Goal: Task Accomplishment & Management: Manage account settings

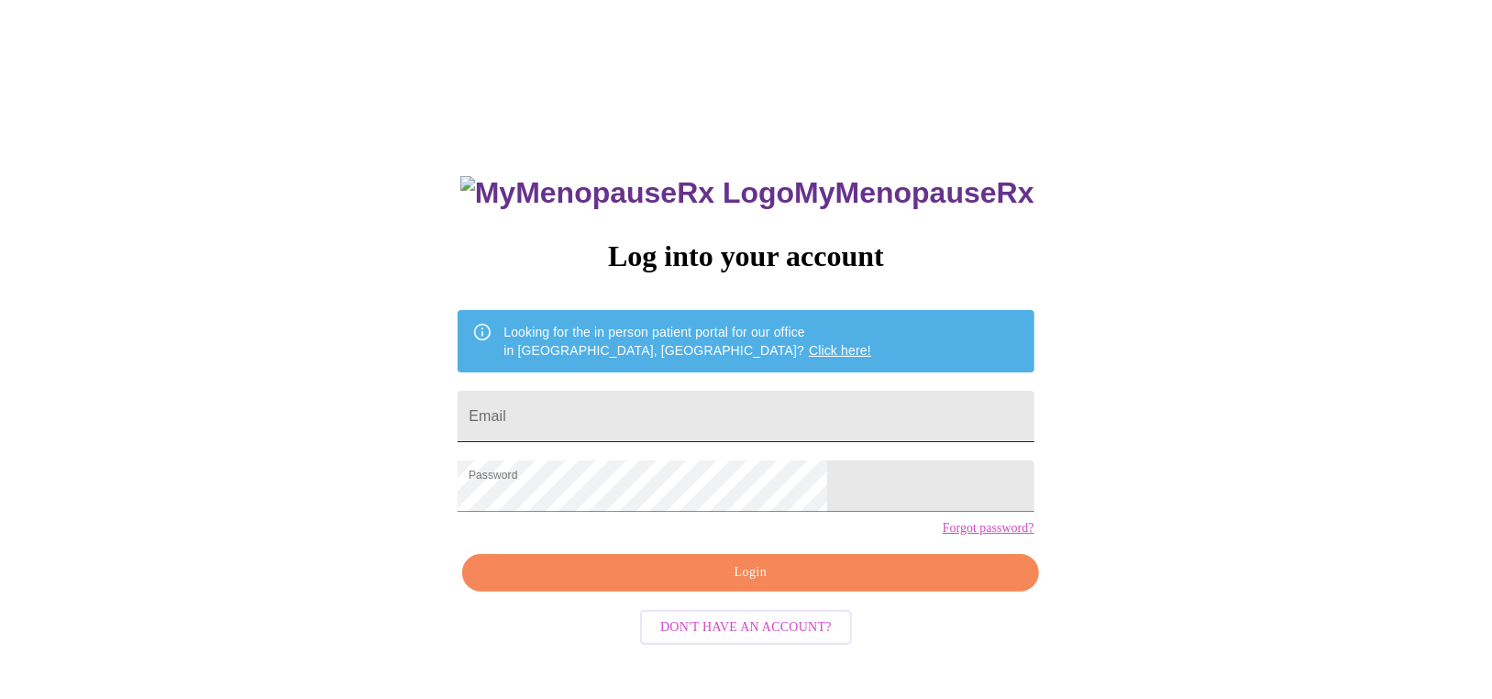
click at [671, 402] on input "Email" at bounding box center [746, 416] width 576 height 51
type input "Denise14jd@gmail.com"
click at [717, 584] on span "Login" at bounding box center [750, 572] width 534 height 23
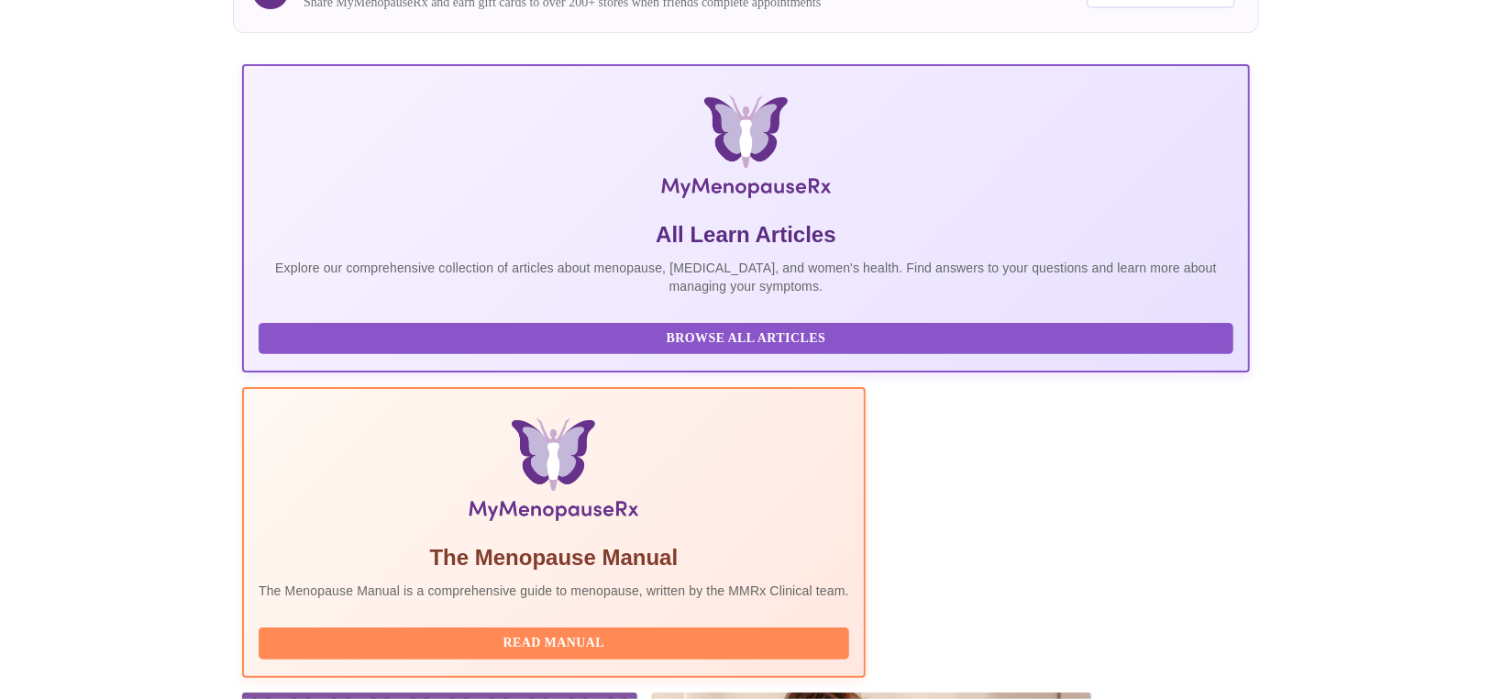
scroll to position [183, 0]
